Goal: Information Seeking & Learning: Find contact information

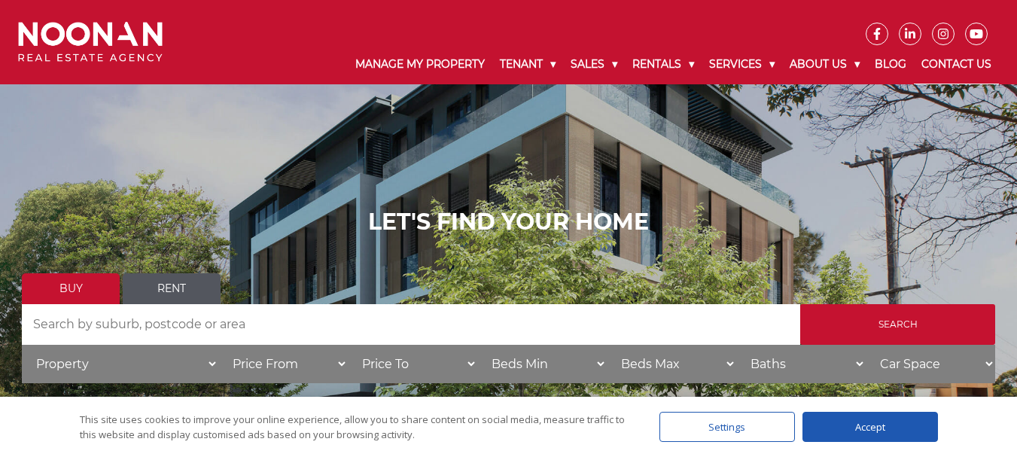
click at [963, 62] on link "Contact Us" at bounding box center [956, 64] width 85 height 39
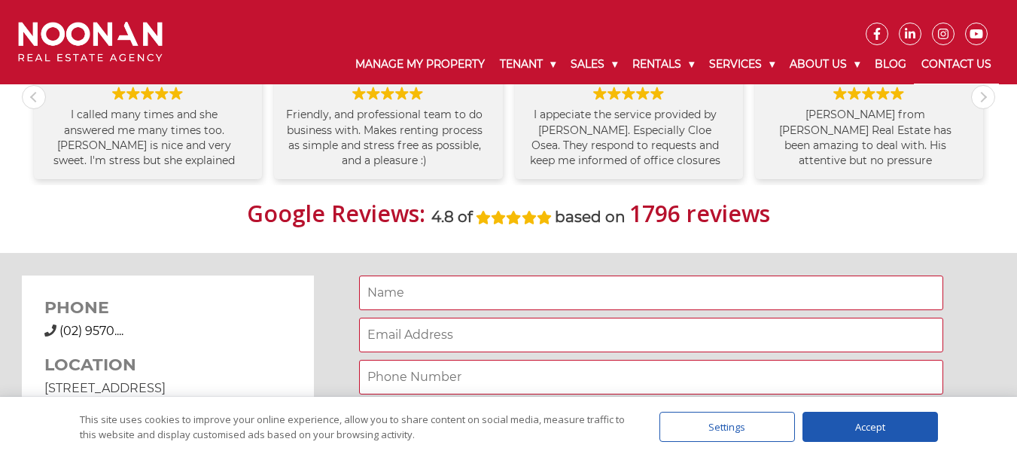
scroll to position [1129, 0]
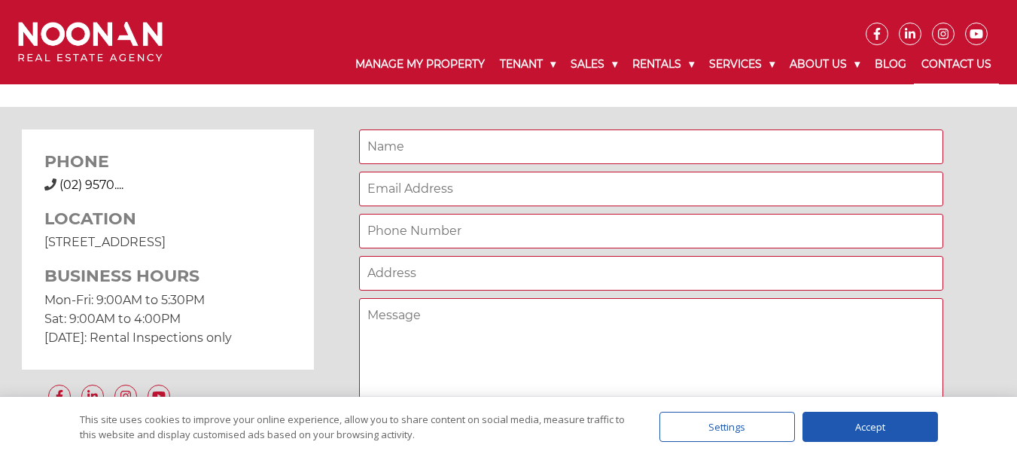
click at [97, 184] on span "(02) 9570...." at bounding box center [91, 185] width 64 height 14
drag, startPoint x: 160, startPoint y: 181, endPoint x: 87, endPoint y: 181, distance: 72.3
click at [87, 181] on div "(02) 9570 9999 (02) 9570...." at bounding box center [167, 185] width 247 height 18
copy span "9570 9999"
